Goal: Task Accomplishment & Management: Use online tool/utility

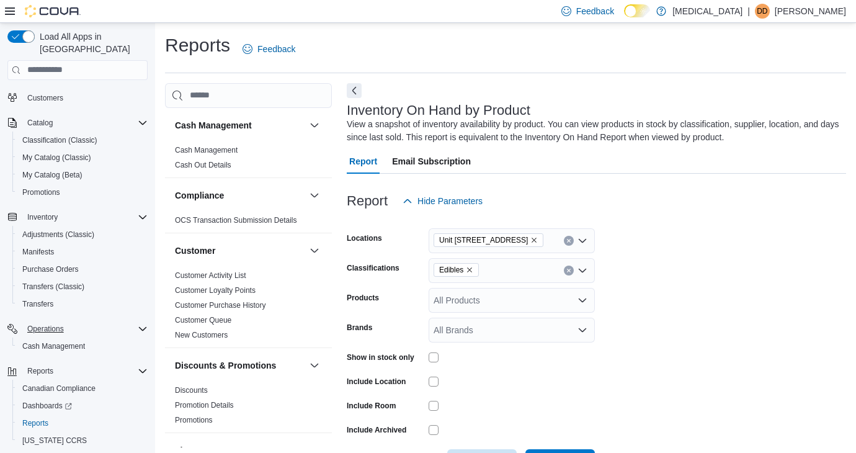
scroll to position [69, 0]
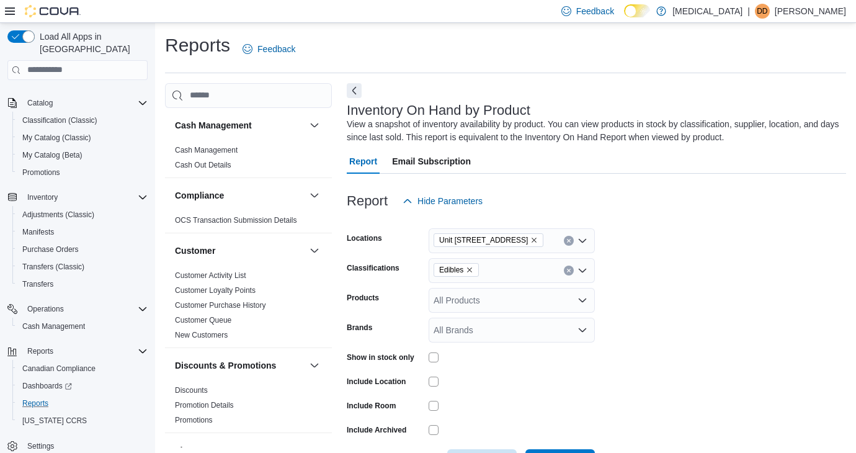
click at [44, 395] on button "Reports" at bounding box center [82, 403] width 140 height 17
click at [44, 398] on span "Reports" at bounding box center [35, 403] width 26 height 10
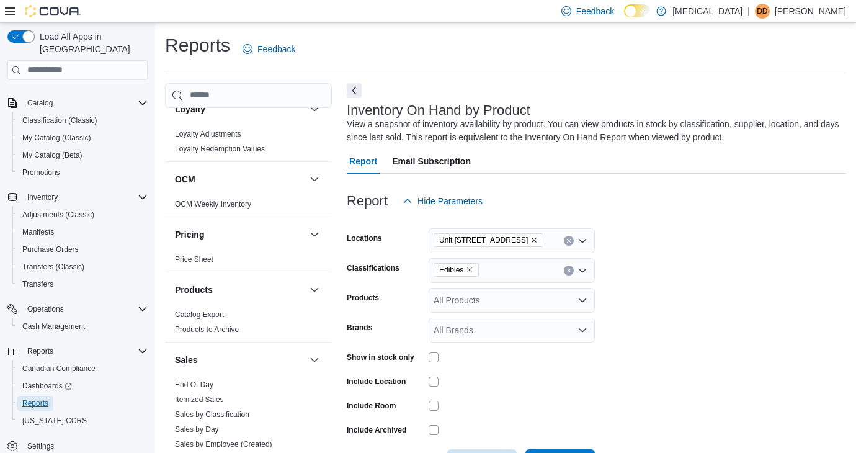
scroll to position [729, 0]
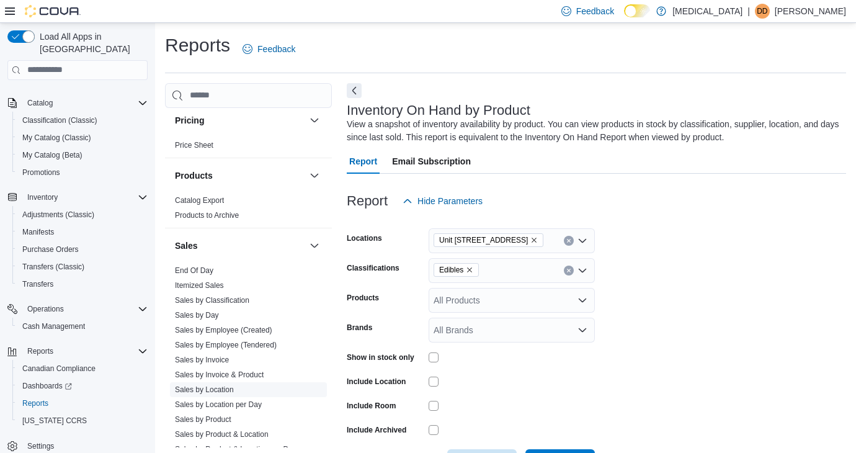
click at [224, 386] on link "Sales by Location" at bounding box center [204, 389] width 59 height 9
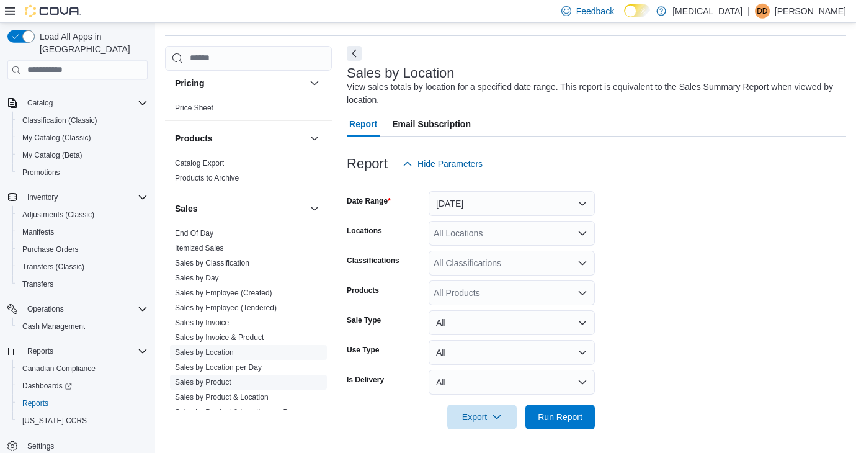
scroll to position [38, 0]
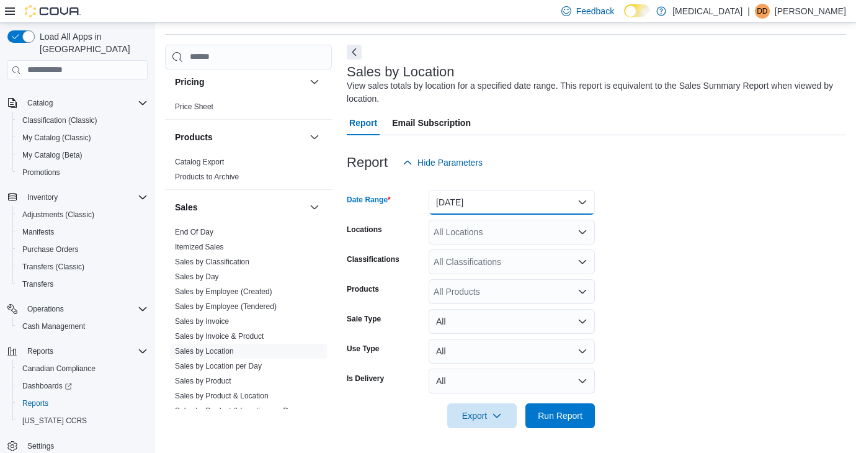
click at [488, 202] on button "[DATE]" at bounding box center [512, 202] width 166 height 25
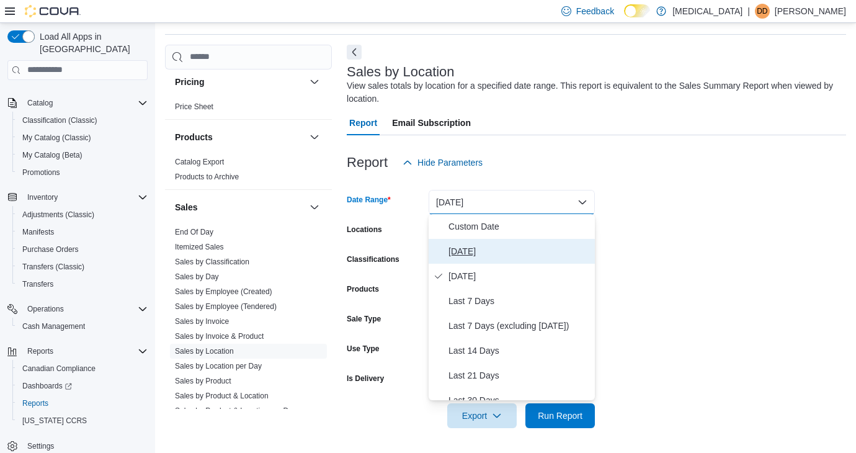
click at [481, 248] on span "[DATE]" at bounding box center [518, 251] width 141 height 15
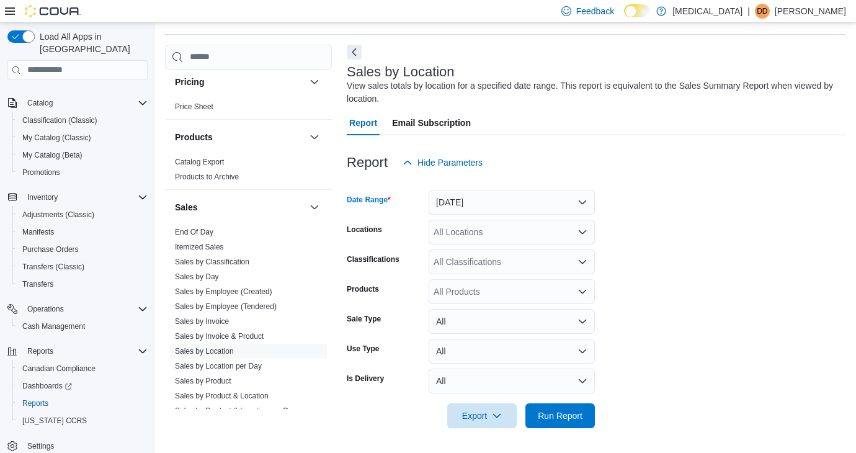
click at [484, 243] on div "All Locations" at bounding box center [512, 232] width 166 height 25
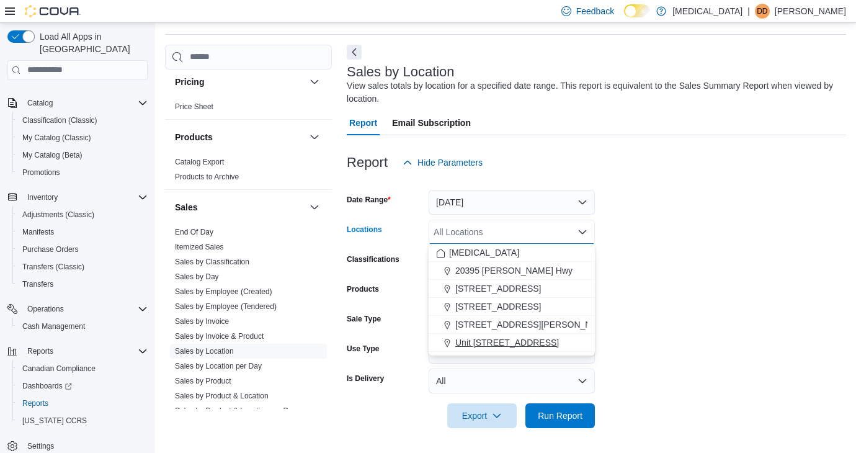
click at [492, 339] on span "Unit [STREET_ADDRESS]" at bounding box center [507, 342] width 104 height 12
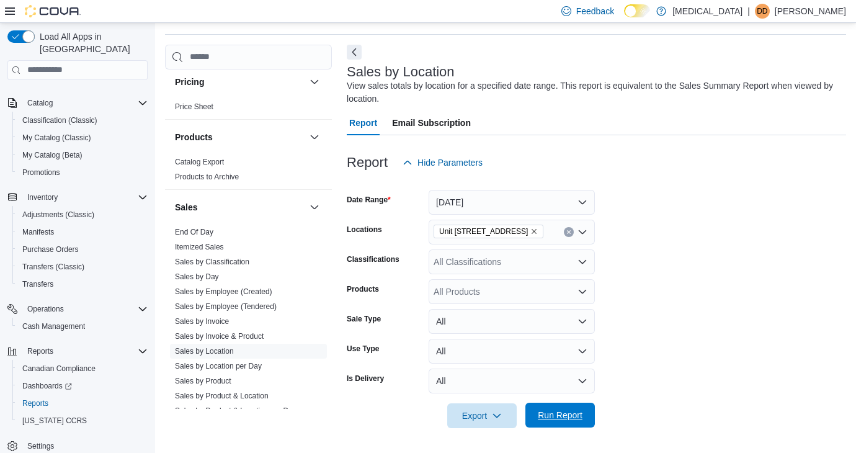
click at [551, 421] on span "Run Report" at bounding box center [560, 415] width 45 height 12
